Goal: Information Seeking & Learning: Learn about a topic

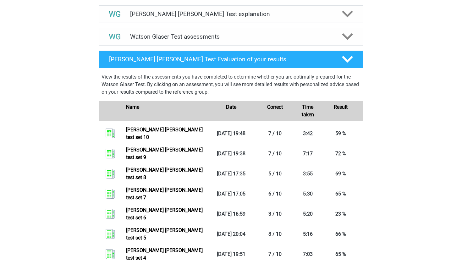
scroll to position [361, 0]
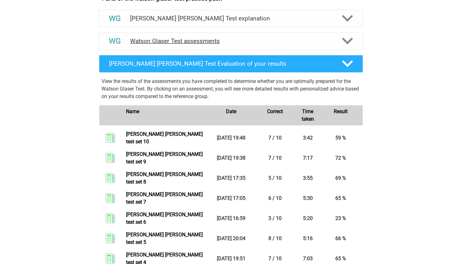
click at [322, 45] on h4 "Watson Glaser Test assessments" at bounding box center [231, 40] width 202 height 7
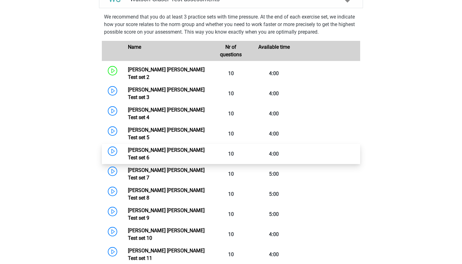
scroll to position [402, 0]
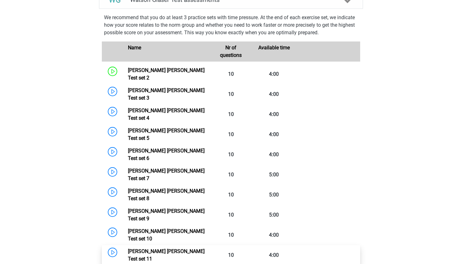
click at [143, 248] on link "Watson Glaser Test set 11" at bounding box center [166, 255] width 77 height 14
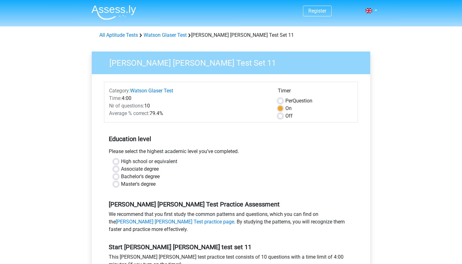
click at [285, 116] on label "Off" at bounding box center [288, 116] width 7 height 8
click at [279, 116] on input "Off" at bounding box center [280, 115] width 5 height 6
radio input "true"
click at [121, 163] on label "High school or equivalent" at bounding box center [149, 162] width 56 height 8
click at [115, 163] on input "High school or equivalent" at bounding box center [115, 161] width 5 height 6
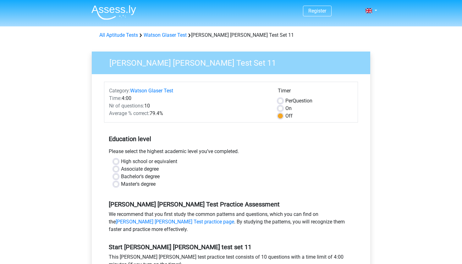
radio input "true"
drag, startPoint x: 152, startPoint y: 113, endPoint x: 180, endPoint y: 113, distance: 28.6
click at [181, 113] on div "Average % correct: 79.4%" at bounding box center [188, 114] width 169 height 8
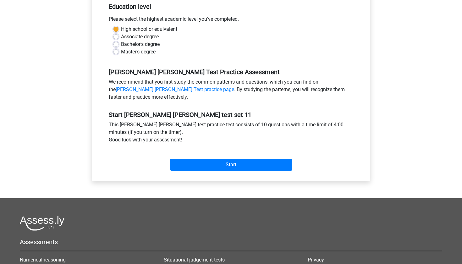
scroll to position [121, 0]
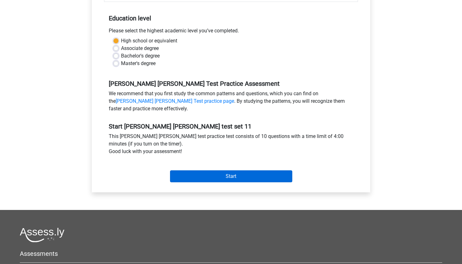
click at [256, 170] on input "Start" at bounding box center [231, 176] width 122 height 12
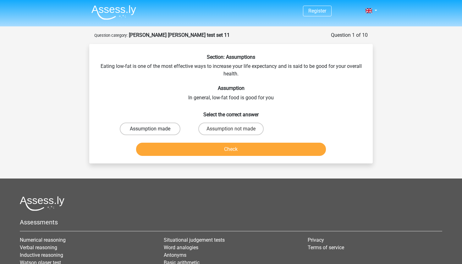
click at [175, 127] on label "Assumption made" at bounding box center [150, 128] width 61 height 13
click at [154, 129] on input "Assumption made" at bounding box center [152, 131] width 4 height 4
radio input "true"
click at [190, 139] on div "Check" at bounding box center [230, 148] width 263 height 21
click at [190, 144] on button "Check" at bounding box center [231, 149] width 190 height 13
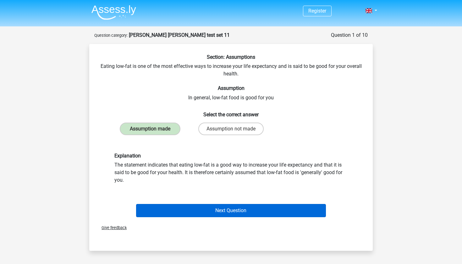
click at [195, 214] on button "Next Question" at bounding box center [231, 210] width 190 height 13
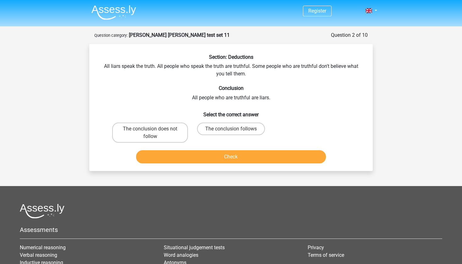
scroll to position [31, 0]
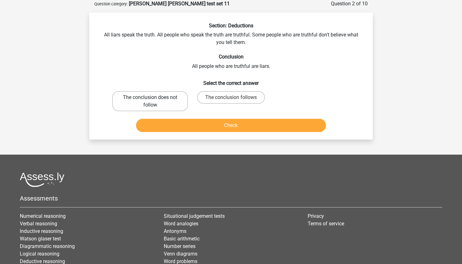
click at [153, 101] on label "The conclusion does not follow" at bounding box center [150, 101] width 76 height 20
click at [153, 101] on input "The conclusion does not follow" at bounding box center [152, 99] width 4 height 4
radio input "true"
click at [188, 130] on button "Check" at bounding box center [231, 125] width 190 height 13
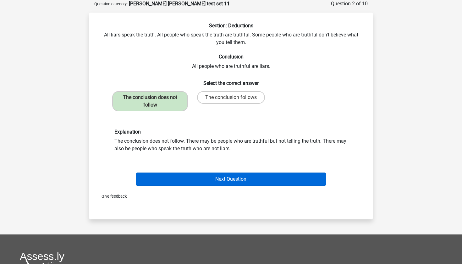
click at [186, 177] on button "Next Question" at bounding box center [231, 178] width 190 height 13
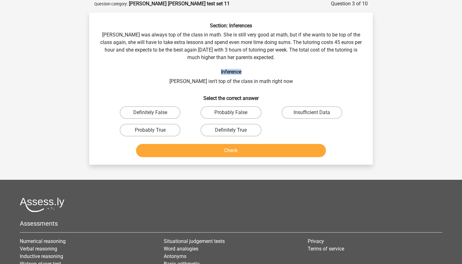
drag, startPoint x: 220, startPoint y: 71, endPoint x: 245, endPoint y: 71, distance: 24.5
click at [245, 71] on h6 "Inference" at bounding box center [230, 72] width 263 height 6
click at [237, 129] on label "Definitely True" at bounding box center [230, 130] width 61 height 13
click at [235, 130] on input "Definitely True" at bounding box center [233, 132] width 4 height 4
radio input "true"
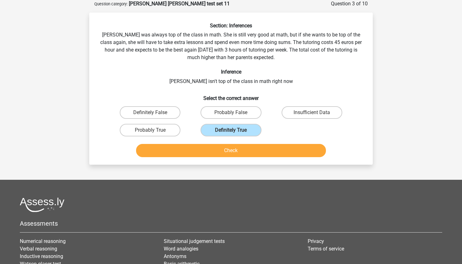
click at [235, 146] on button "Check" at bounding box center [231, 150] width 190 height 13
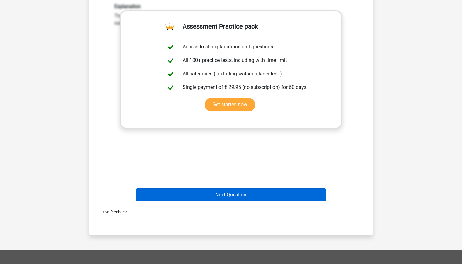
click at [229, 193] on button "Next Question" at bounding box center [231, 194] width 190 height 13
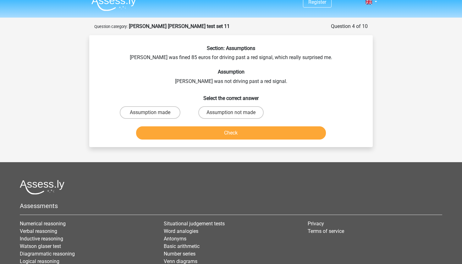
scroll to position [1, 0]
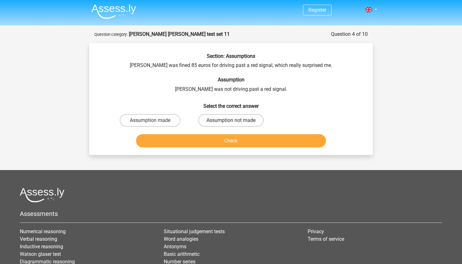
click at [203, 121] on label "Assumption not made" at bounding box center [230, 120] width 65 height 13
click at [231, 121] on input "Assumption not made" at bounding box center [233, 122] width 4 height 4
radio input "true"
click at [202, 142] on button "Check" at bounding box center [231, 140] width 190 height 13
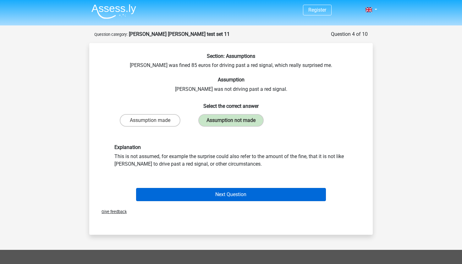
click at [208, 194] on button "Next Question" at bounding box center [231, 194] width 190 height 13
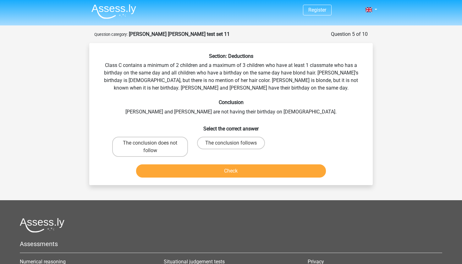
scroll to position [31, 0]
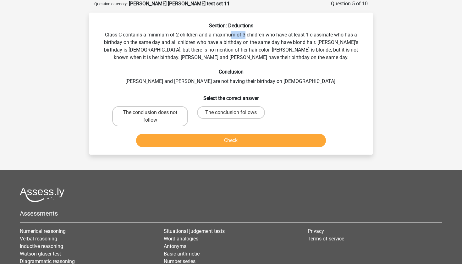
drag, startPoint x: 231, startPoint y: 34, endPoint x: 243, endPoint y: 33, distance: 11.7
click at [243, 34] on div "Section: Deductions Class C contains a minimum of 2 children and a maximum of 3…" at bounding box center [231, 86] width 278 height 127
drag, startPoint x: 126, startPoint y: 51, endPoint x: 121, endPoint y: 51, distance: 4.7
click at [121, 51] on div "Section: Deductions Class C contains a minimum of 2 children and a maximum of 3…" at bounding box center [231, 86] width 278 height 127
drag, startPoint x: 229, startPoint y: 49, endPoint x: 247, endPoint y: 49, distance: 17.9
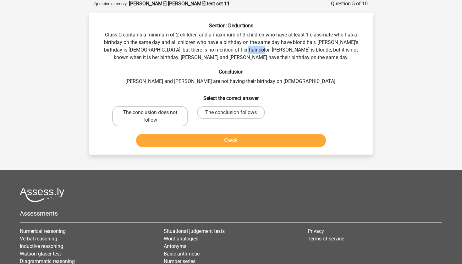
click at [247, 49] on div "Section: Deductions Class C contains a minimum of 2 children and a maximum of 3…" at bounding box center [231, 86] width 278 height 127
click at [261, 44] on div "Section: Deductions Class C contains a minimum of 2 children and a maximum of 3…" at bounding box center [231, 86] width 278 height 127
drag, startPoint x: 289, startPoint y: 44, endPoint x: 298, endPoint y: 44, distance: 8.5
click at [298, 44] on div "Section: Deductions Class C contains a minimum of 2 children and a maximum of 3…" at bounding box center [231, 86] width 278 height 127
drag, startPoint x: 320, startPoint y: 42, endPoint x: 346, endPoint y: 42, distance: 26.1
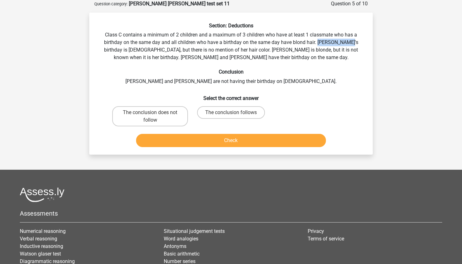
click at [346, 42] on div "Section: Deductions Class C contains a minimum of 2 children and a maximum of 3…" at bounding box center [231, 86] width 278 height 127
drag, startPoint x: 188, startPoint y: 46, endPoint x: 212, endPoint y: 51, distance: 24.6
click at [212, 51] on div "Section: Deductions Class C contains a minimum of 2 children and a maximum of 3…" at bounding box center [231, 86] width 278 height 127
click at [216, 111] on label "The conclusion follows" at bounding box center [231, 112] width 68 height 13
click at [231, 112] on input "The conclusion follows" at bounding box center [233, 114] width 4 height 4
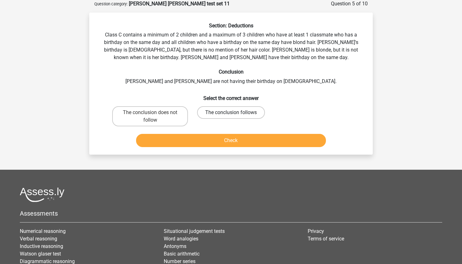
radio input "true"
click at [218, 138] on button "Check" at bounding box center [231, 140] width 190 height 13
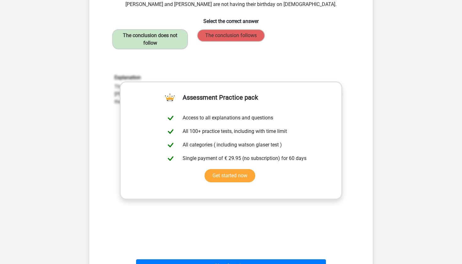
scroll to position [205, 0]
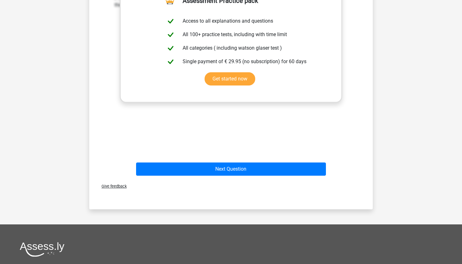
click at [230, 176] on div "Next Question" at bounding box center [231, 170] width 242 height 16
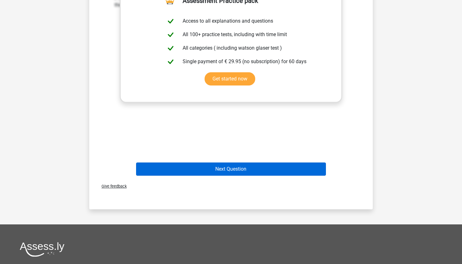
click at [230, 168] on button "Next Question" at bounding box center [231, 168] width 190 height 13
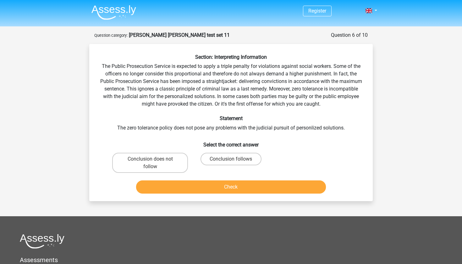
scroll to position [0, 0]
drag, startPoint x: 139, startPoint y: 127, endPoint x: 244, endPoint y: 127, distance: 105.2
click at [244, 127] on div "Section: Interpreting Information The Public Prosecution Service is expected to…" at bounding box center [231, 125] width 278 height 142
click at [167, 164] on label "Conclusion does not follow" at bounding box center [150, 163] width 76 height 20
click at [154, 163] on input "Conclusion does not follow" at bounding box center [152, 161] width 4 height 4
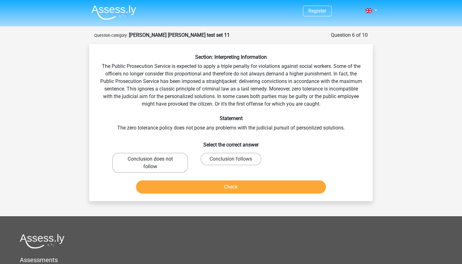
radio input "true"
click at [175, 184] on button "Check" at bounding box center [231, 186] width 190 height 13
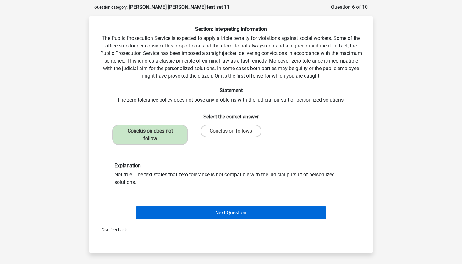
click at [184, 209] on button "Next Question" at bounding box center [231, 212] width 190 height 13
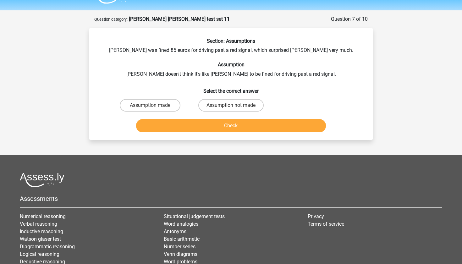
scroll to position [8, 0]
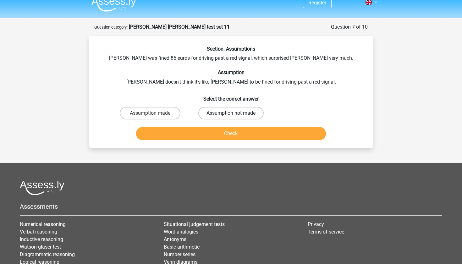
click at [239, 110] on label "Assumption not made" at bounding box center [230, 113] width 65 height 13
click at [235, 113] on input "Assumption not made" at bounding box center [233, 115] width 4 height 4
radio input "true"
click at [222, 137] on button "Check" at bounding box center [231, 133] width 190 height 13
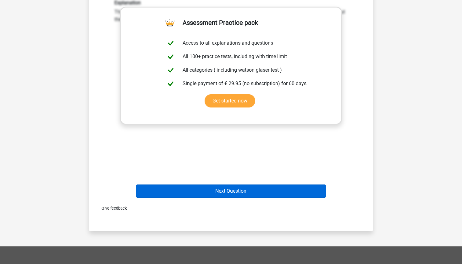
click at [214, 187] on button "Next Question" at bounding box center [231, 190] width 190 height 13
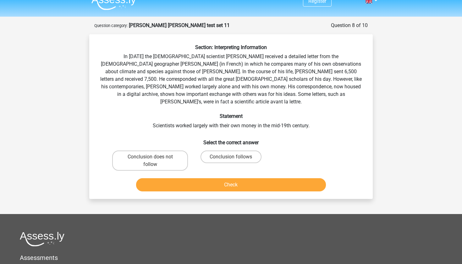
scroll to position [10, 0]
drag, startPoint x: 164, startPoint y: 119, endPoint x: 309, endPoint y: 120, distance: 144.7
click at [309, 120] on div "Section: Interpreting Information In 1839 the English scientist Charles Darwin …" at bounding box center [231, 118] width 278 height 149
click at [285, 68] on div "Section: Interpreting Information In 1839 the English scientist Charles Darwin …" at bounding box center [231, 118] width 278 height 149
drag, startPoint x: 203, startPoint y: 81, endPoint x: 254, endPoint y: 80, distance: 51.8
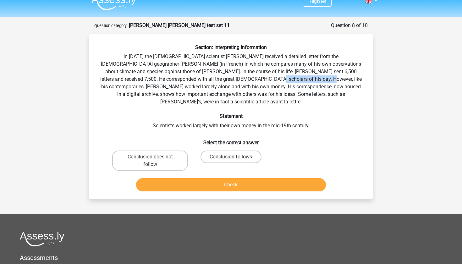
click at [254, 80] on div "Section: Interpreting Information In 1839 the English scientist Charles Darwin …" at bounding box center [231, 118] width 278 height 149
click at [252, 81] on div "Section: Interpreting Information In 1839 the English scientist Charles Darwin …" at bounding box center [231, 118] width 278 height 149
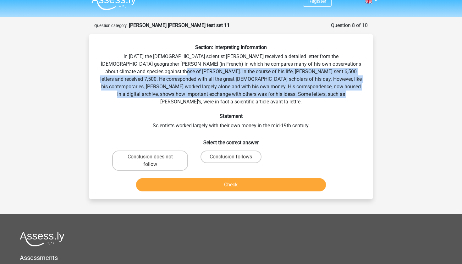
drag, startPoint x: 122, startPoint y: 72, endPoint x: 280, endPoint y: 95, distance: 160.0
click at [280, 95] on div "Section: Interpreting Information In 1839 the English scientist Charles Darwin …" at bounding box center [231, 118] width 278 height 149
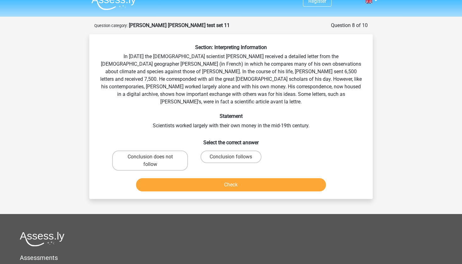
click at [292, 96] on div "Section: Interpreting Information In 1839 the English scientist Charles Darwin …" at bounding box center [231, 118] width 278 height 149
click at [234, 157] on input "Conclusion follows" at bounding box center [233, 159] width 4 height 4
radio input "true"
click at [224, 178] on button "Check" at bounding box center [231, 184] width 190 height 13
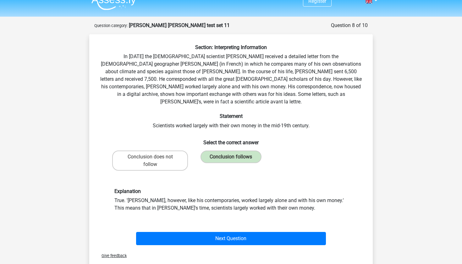
click at [234, 119] on div "Section: Interpreting Information In 1839 the English scientist Charles Darwin …" at bounding box center [231, 145] width 278 height 203
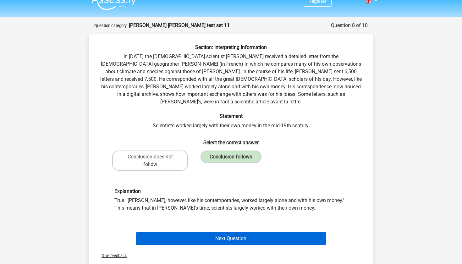
click at [186, 233] on button "Next Question" at bounding box center [231, 238] width 190 height 13
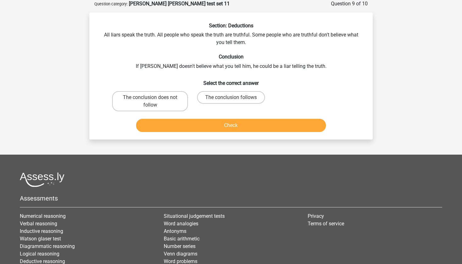
scroll to position [8, 0]
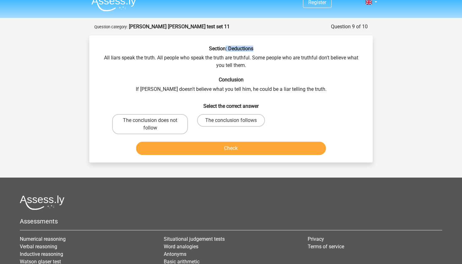
drag, startPoint x: 224, startPoint y: 47, endPoint x: 268, endPoint y: 49, distance: 44.6
click at [268, 50] on h6 "Section: Deductions" at bounding box center [230, 49] width 263 height 6
click at [245, 57] on div "Section: Deductions All liars speak the truth. All people who speak the truth a…" at bounding box center [231, 102] width 278 height 112
click at [217, 122] on label "The conclusion follows" at bounding box center [231, 120] width 68 height 13
click at [231, 122] on input "The conclusion follows" at bounding box center [233, 122] width 4 height 4
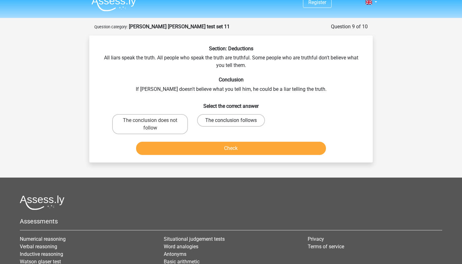
radio input "true"
click at [208, 150] on button "Check" at bounding box center [231, 148] width 190 height 13
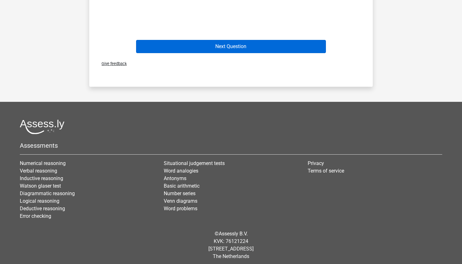
click at [270, 41] on button "Next Question" at bounding box center [231, 46] width 190 height 13
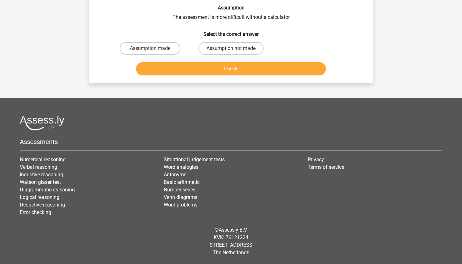
scroll to position [31, 0]
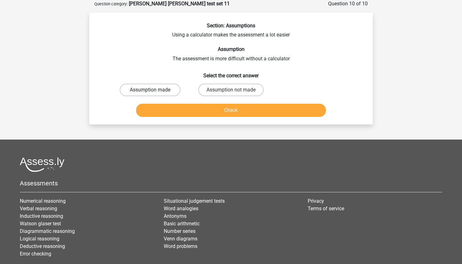
click at [168, 89] on label "Assumption made" at bounding box center [150, 90] width 61 height 13
click at [154, 90] on input "Assumption made" at bounding box center [152, 92] width 4 height 4
radio input "true"
click at [219, 91] on label "Assumption not made" at bounding box center [230, 90] width 65 height 13
click at [231, 91] on input "Assumption not made" at bounding box center [233, 92] width 4 height 4
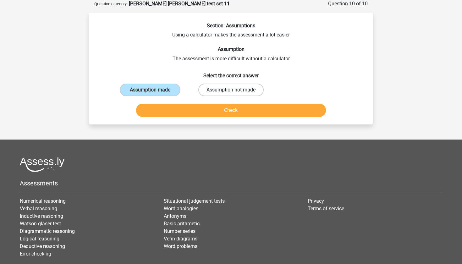
radio input "true"
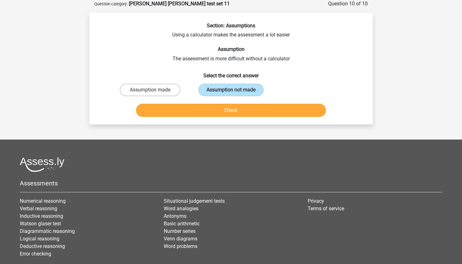
click at [210, 113] on button "Check" at bounding box center [231, 110] width 190 height 13
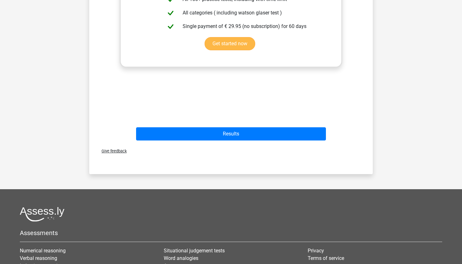
scroll to position [215, 0]
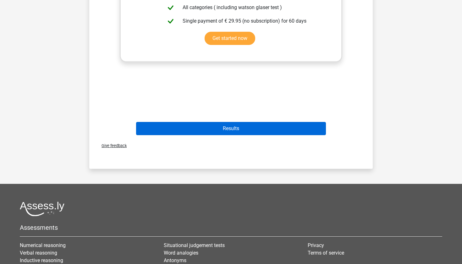
click at [204, 132] on button "Results" at bounding box center [231, 128] width 190 height 13
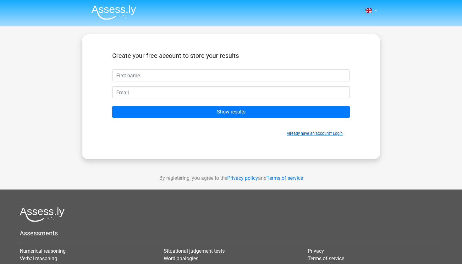
click at [320, 133] on link "Already have an account? Login" at bounding box center [314, 133] width 56 height 5
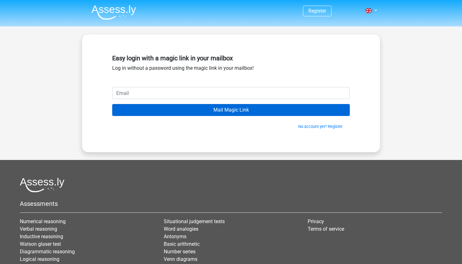
click at [274, 112] on input "Mail Magic Link" at bounding box center [230, 110] width 237 height 12
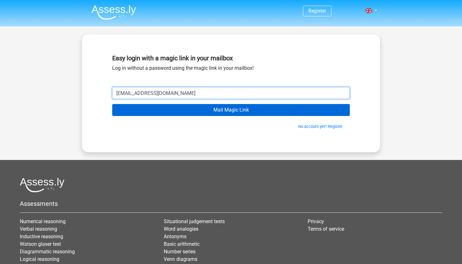
type input "[EMAIL_ADDRESS][DOMAIN_NAME]"
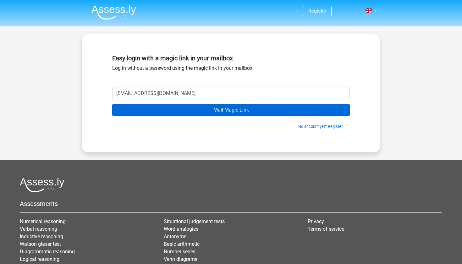
click at [260, 110] on input "Mail Magic Link" at bounding box center [230, 110] width 237 height 12
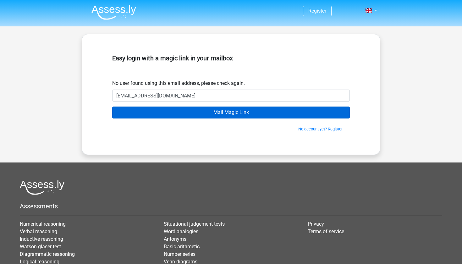
type input "[EMAIL_ADDRESS][DOMAIN_NAME]"
click at [224, 109] on input "Mail Magic Link" at bounding box center [230, 112] width 237 height 12
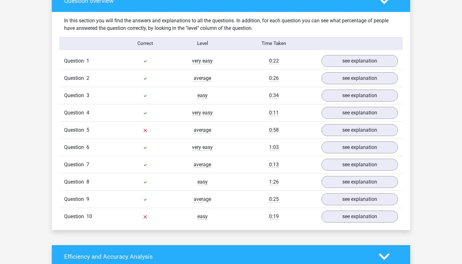
scroll to position [510, 0]
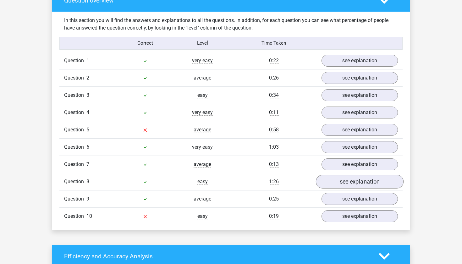
click at [342, 183] on link "see explanation" at bounding box center [360, 182] width 88 height 14
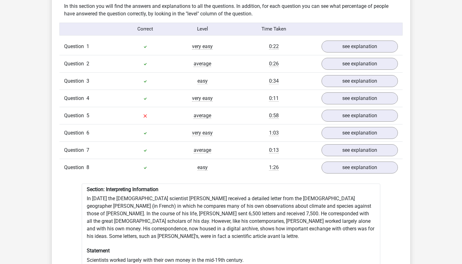
scroll to position [532, 0]
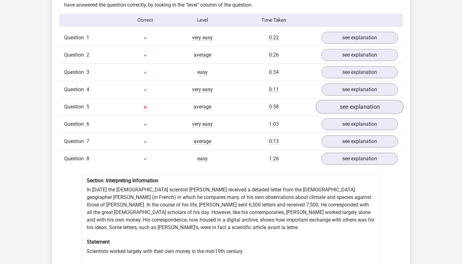
click at [345, 106] on link "see explanation" at bounding box center [360, 107] width 88 height 14
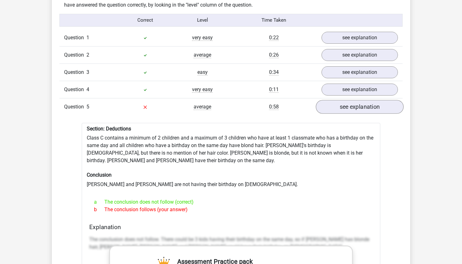
click at [345, 106] on link "see explanation" at bounding box center [360, 107] width 88 height 14
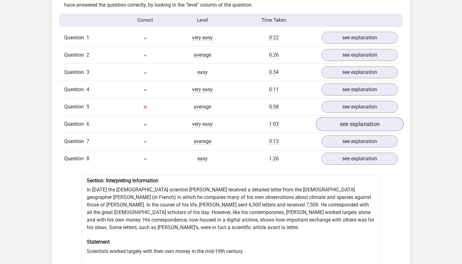
click at [344, 124] on link "see explanation" at bounding box center [360, 124] width 88 height 14
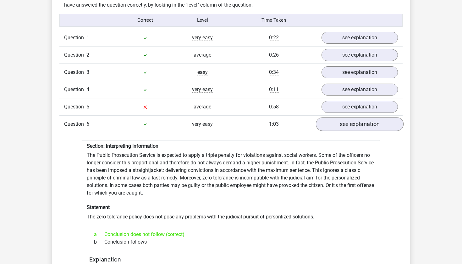
click at [344, 125] on link "see explanation" at bounding box center [360, 124] width 88 height 14
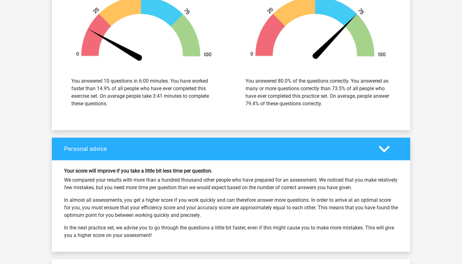
scroll to position [1009, 0]
